Goal: Find contact information

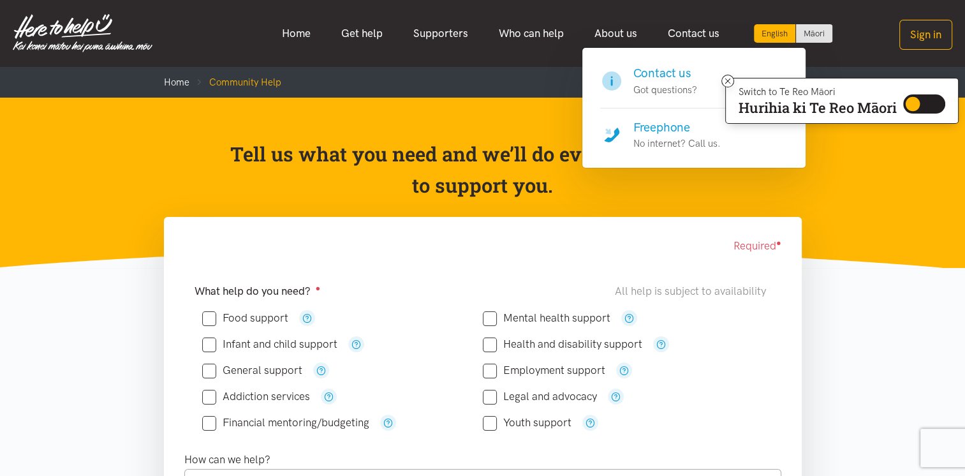
click at [661, 73] on h4 "Contact us" at bounding box center [665, 73] width 64 height 18
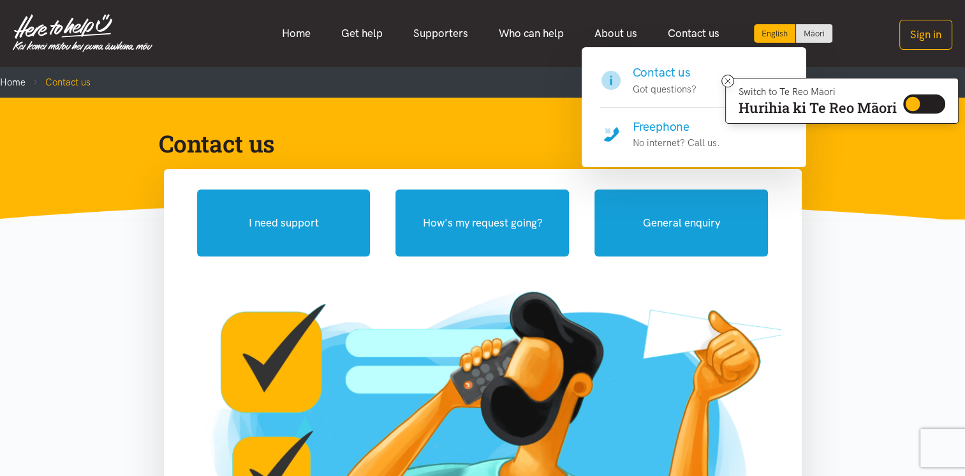
click at [668, 128] on h4 "Freephone" at bounding box center [676, 127] width 87 height 18
